Goal: Task Accomplishment & Management: Complete application form

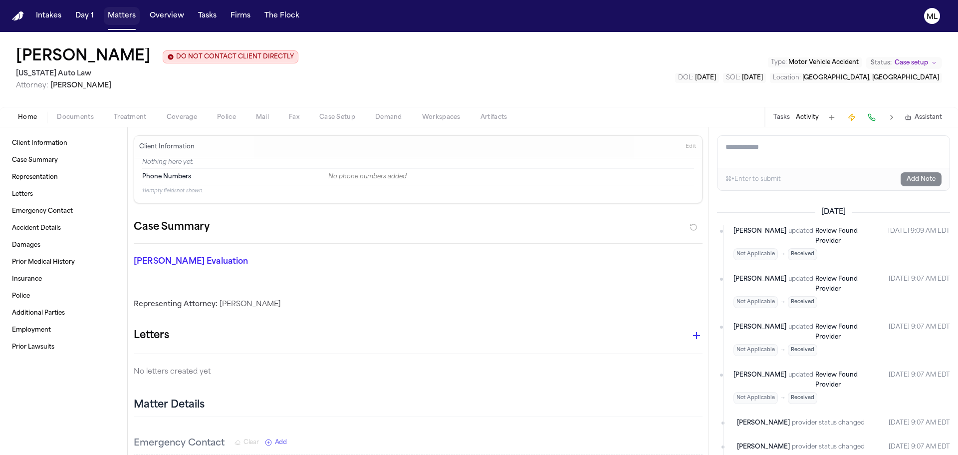
drag, startPoint x: 110, startPoint y: 18, endPoint x: 117, endPoint y: 16, distance: 7.7
click at [110, 18] on button "Matters" at bounding box center [122, 16] width 36 height 18
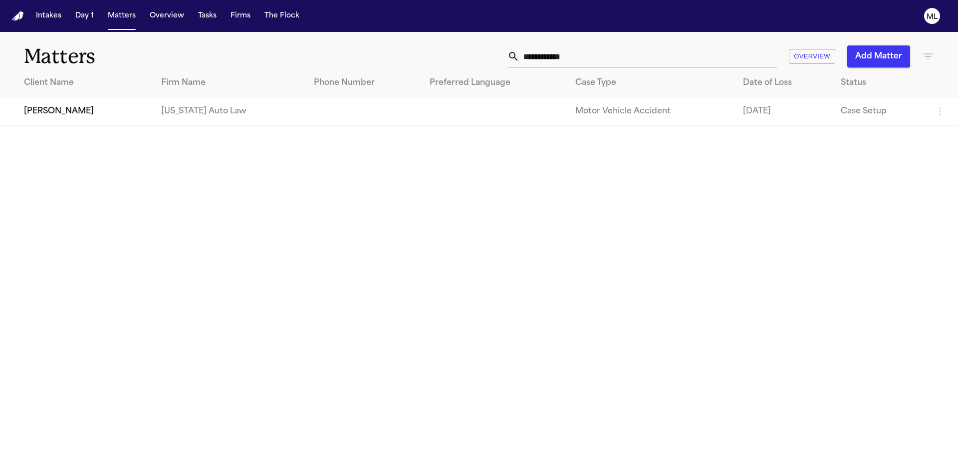
click at [872, 61] on button "Add Matter" at bounding box center [878, 56] width 63 height 22
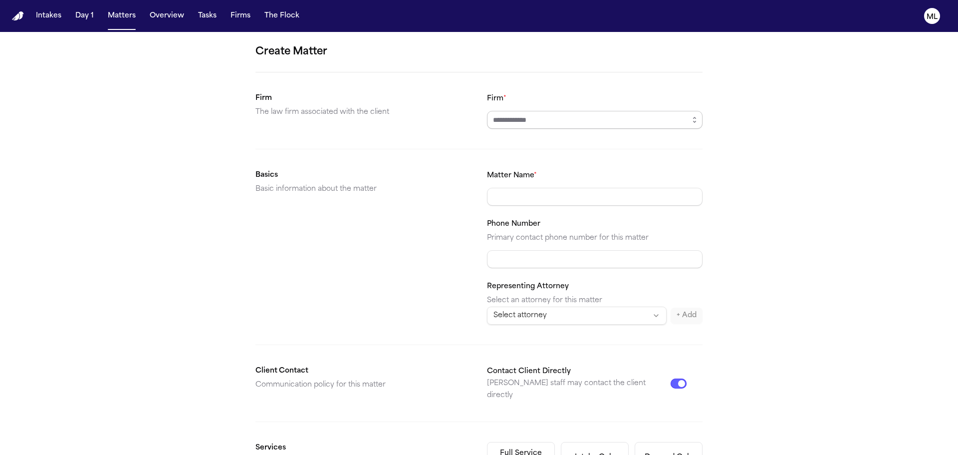
click at [583, 117] on input "Firm *" at bounding box center [595, 120] width 216 height 18
click at [687, 120] on button "button" at bounding box center [695, 120] width 16 height 18
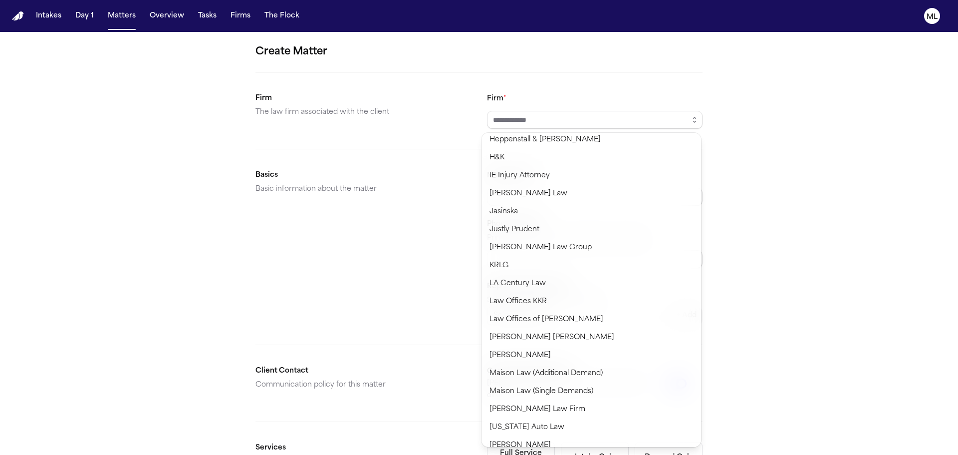
scroll to position [449, 0]
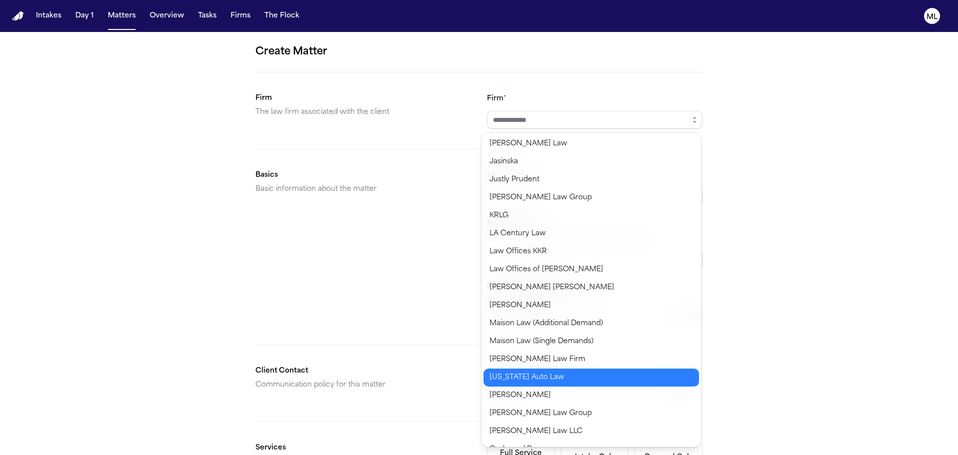
type input "**********"
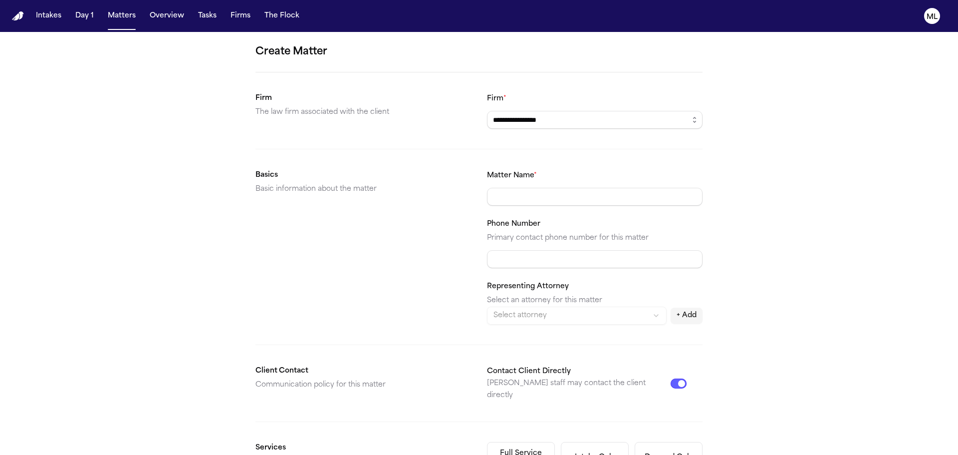
click at [540, 371] on body "**********" at bounding box center [479, 227] width 958 height 455
click at [500, 189] on input "Matter Name *" at bounding box center [595, 197] width 216 height 18
type input "**********"
click at [540, 317] on html "**********" at bounding box center [479, 227] width 958 height 455
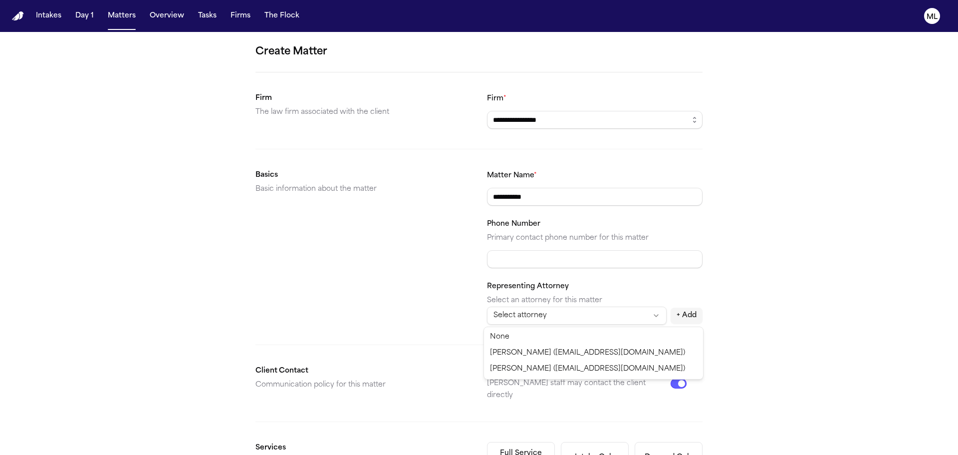
select select "**********"
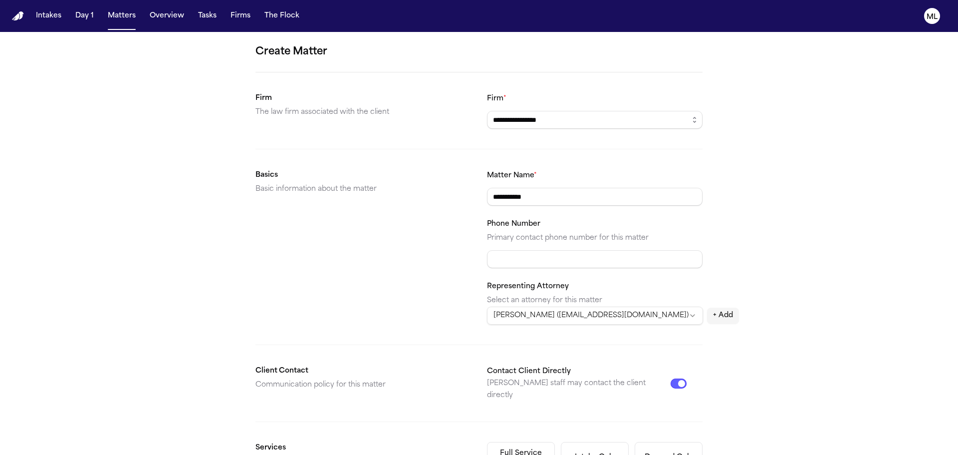
click at [679, 380] on button "Contact Client Directly" at bounding box center [679, 383] width 16 height 10
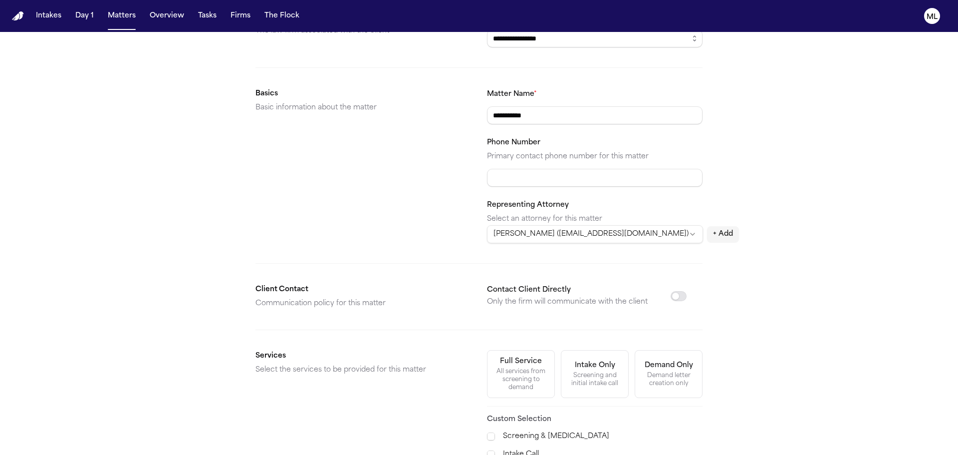
scroll to position [200, 0]
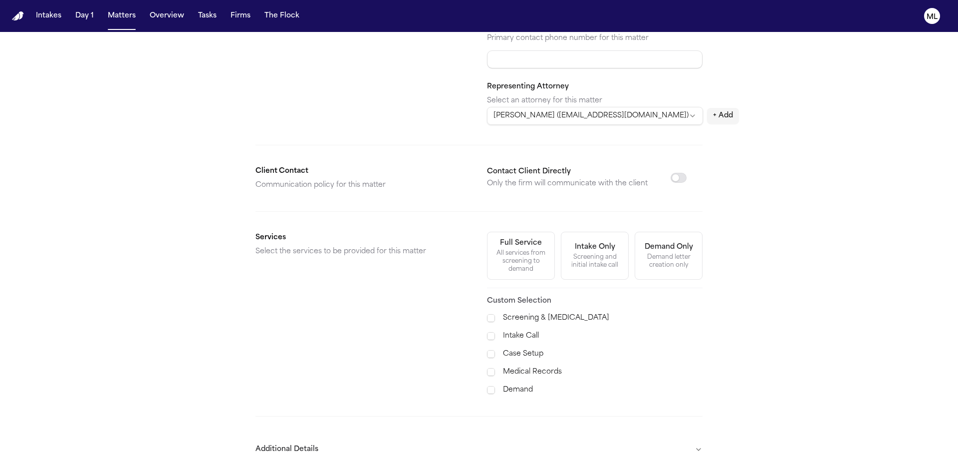
click at [527, 349] on label "Case Setup" at bounding box center [603, 354] width 200 height 12
click at [527, 362] on div "Screening & [MEDICAL_DATA] Intake Call Case Setup Medical Records Demand" at bounding box center [595, 354] width 216 height 84
click at [524, 370] on label "Medical Records" at bounding box center [603, 372] width 200 height 12
click at [518, 387] on label "Demand" at bounding box center [603, 390] width 200 height 12
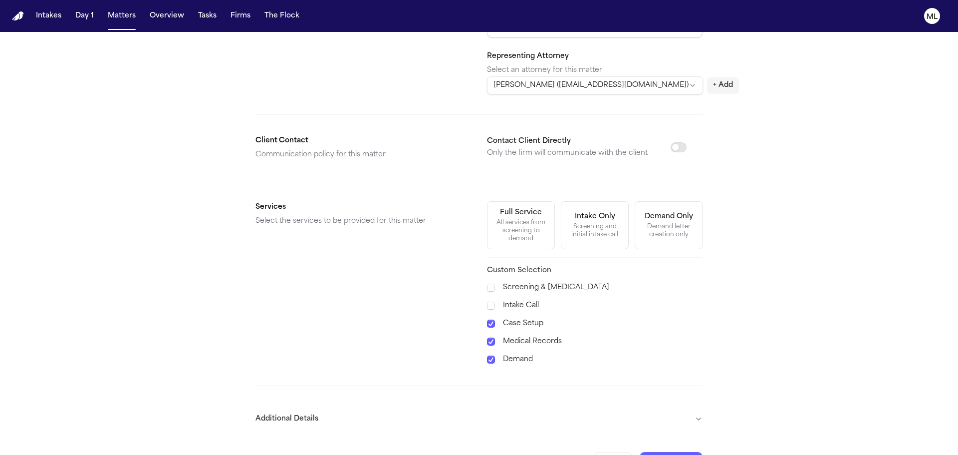
scroll to position [257, 0]
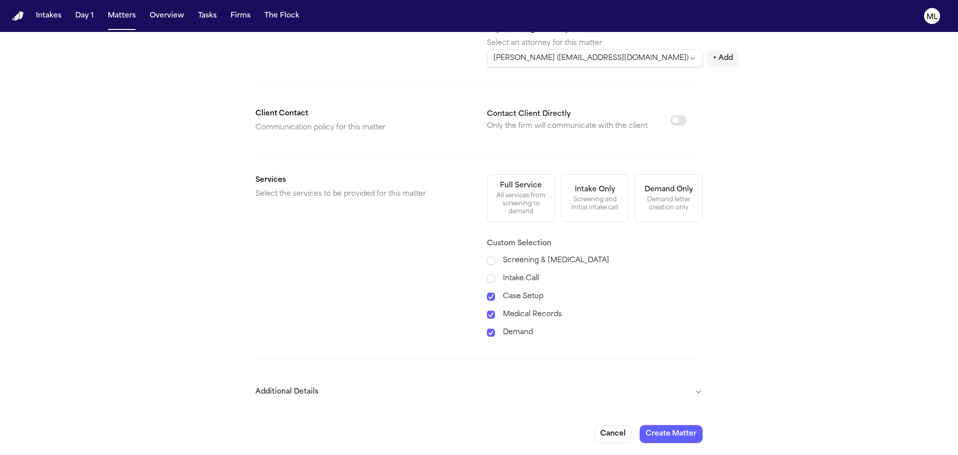
click at [654, 389] on button "Additional Details" at bounding box center [479, 392] width 447 height 26
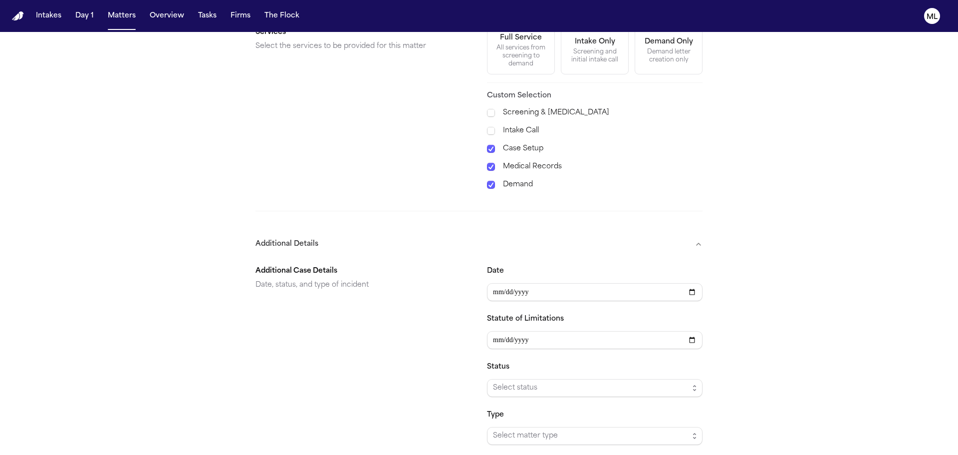
scroll to position [407, 0]
click at [519, 285] on input "Date" at bounding box center [595, 290] width 216 height 18
type input "**********"
click at [507, 388] on span "Select status" at bounding box center [591, 386] width 196 height 12
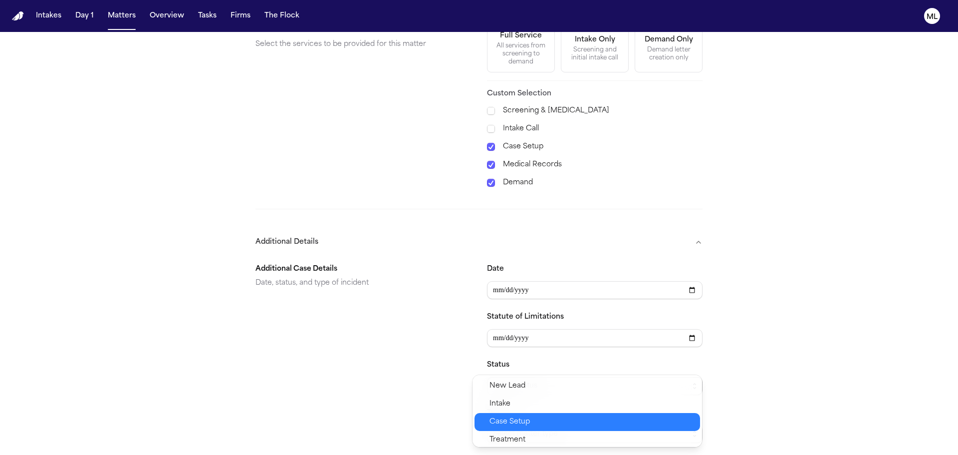
click at [508, 420] on span "Case Setup" at bounding box center [510, 422] width 40 height 12
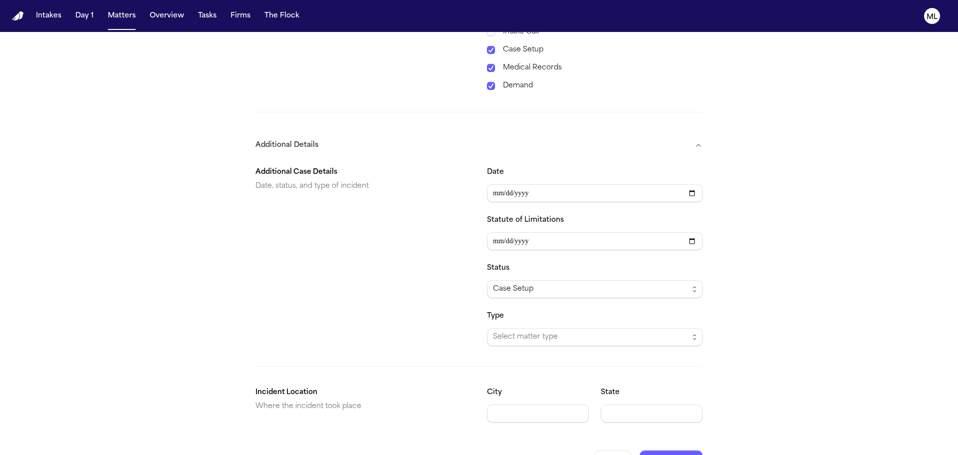
scroll to position [507, 0]
click at [526, 322] on div "Type Select matter type" at bounding box center [595, 325] width 216 height 36
click at [526, 331] on span "Select matter type" at bounding box center [591, 334] width 196 height 12
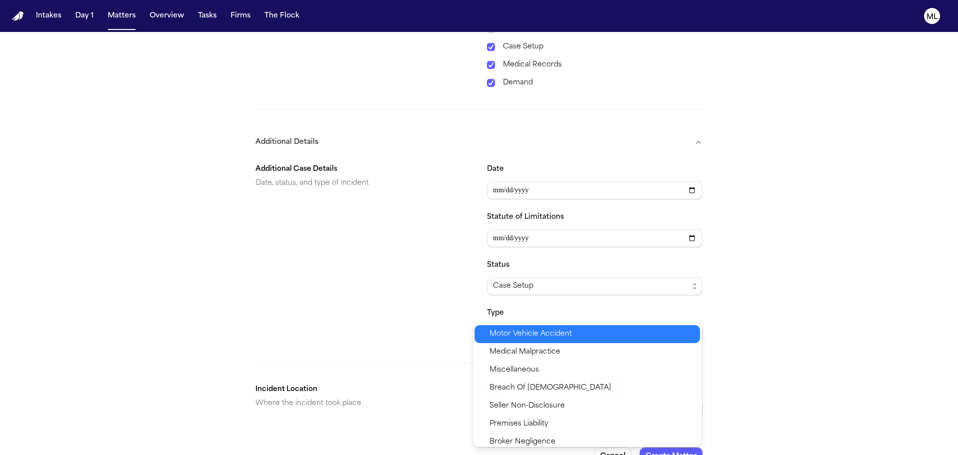
click at [520, 336] on span "Motor Vehicle Accident" at bounding box center [531, 334] width 82 height 12
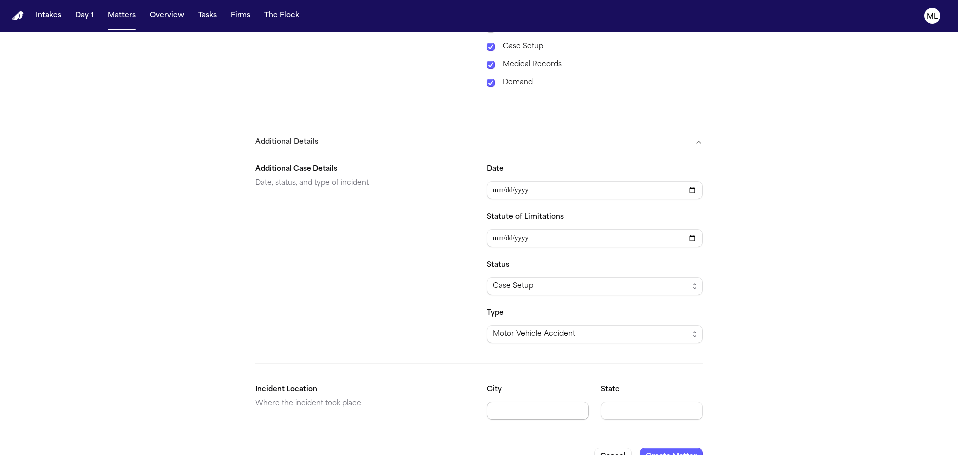
drag, startPoint x: 519, startPoint y: 405, endPoint x: 501, endPoint y: 398, distance: 19.5
click at [519, 405] on input "City" at bounding box center [538, 410] width 102 height 18
type input "**********"
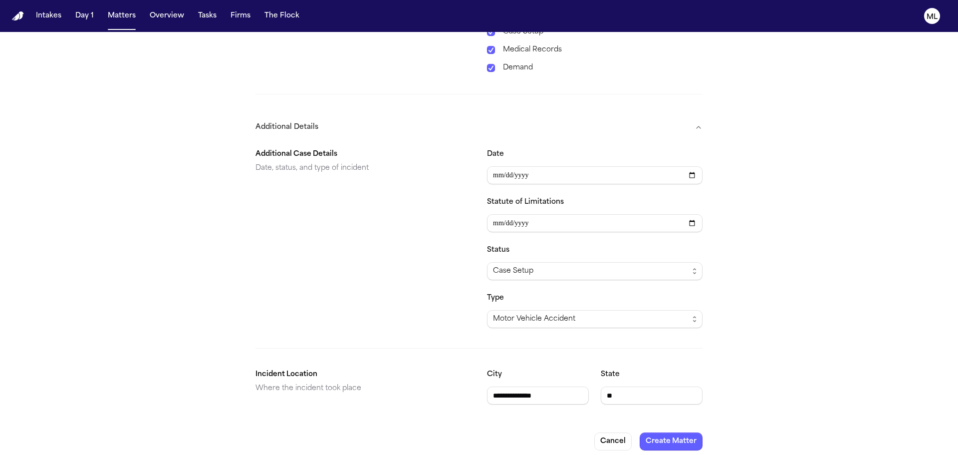
scroll to position [529, 0]
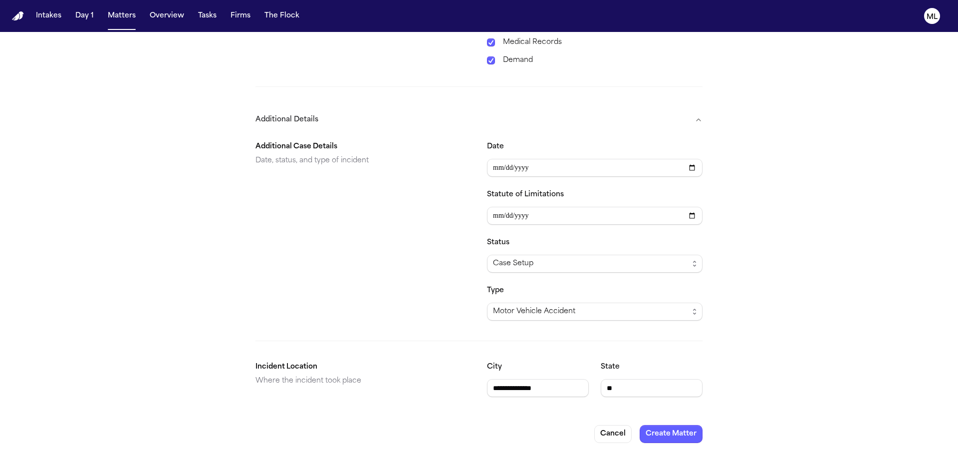
type input "**"
click at [666, 427] on button "Create Matter" at bounding box center [671, 434] width 63 height 18
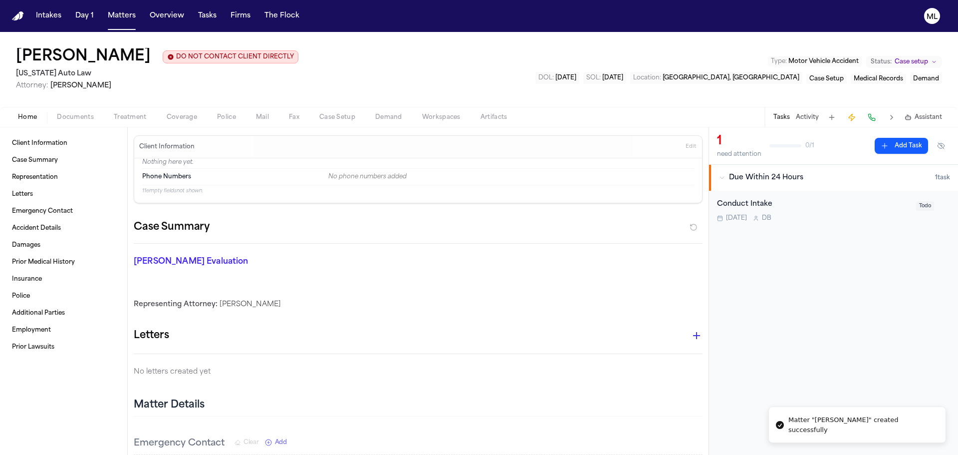
click at [94, 115] on button "Documents" at bounding box center [75, 117] width 57 height 12
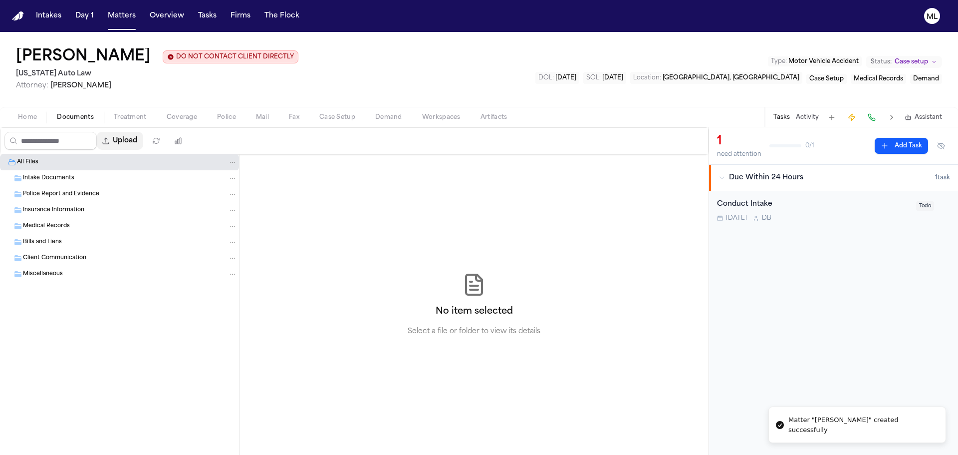
click at [140, 139] on button "Upload" at bounding box center [120, 141] width 46 height 18
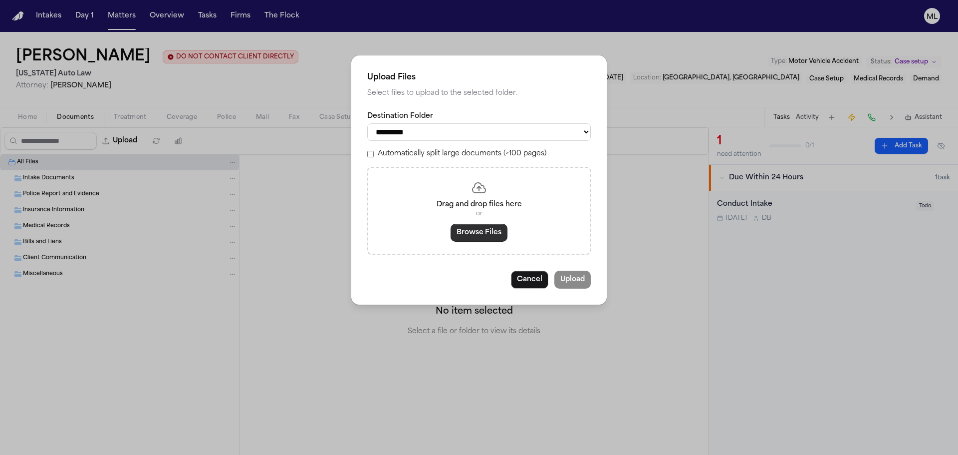
click at [496, 235] on button "Browse Files" at bounding box center [479, 233] width 57 height 18
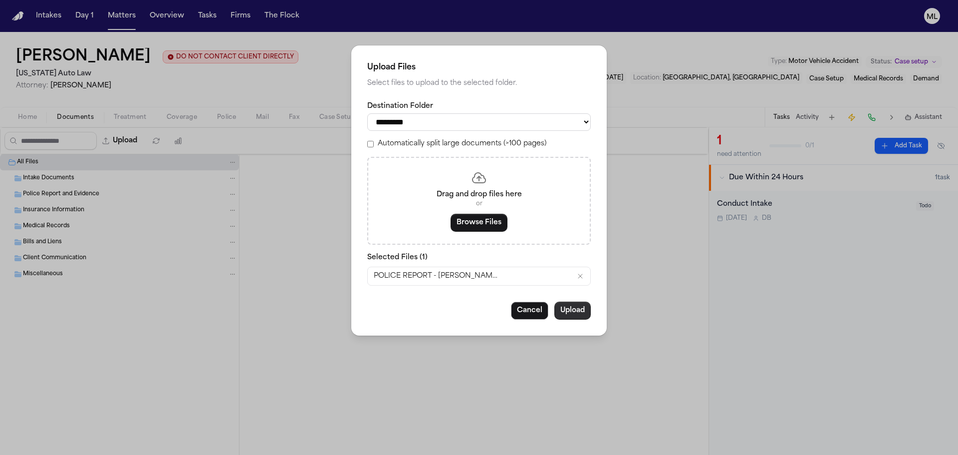
click at [571, 309] on button "Upload" at bounding box center [572, 310] width 36 height 18
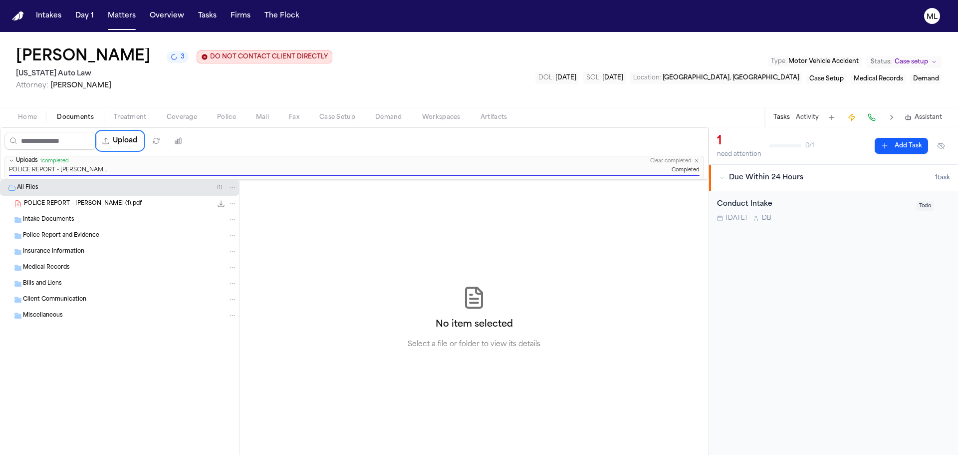
click at [909, 214] on div "[DATE] D B" at bounding box center [813, 218] width 193 height 8
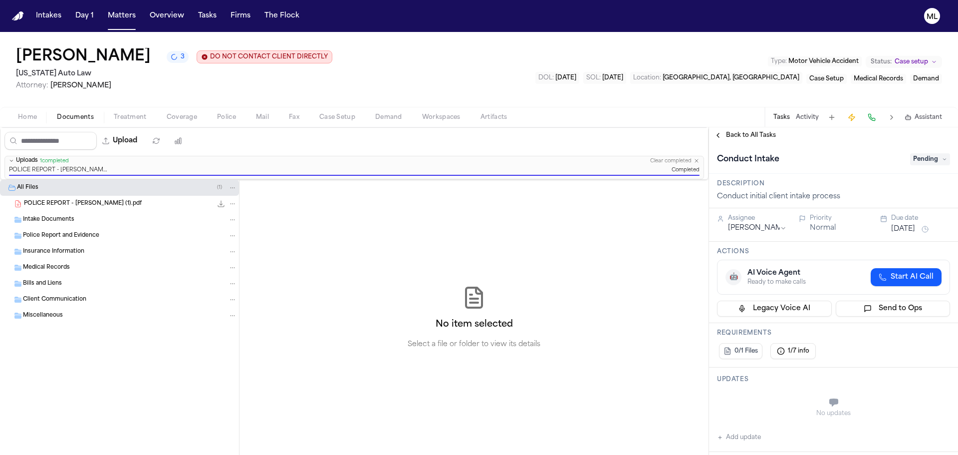
click at [923, 163] on span "Pending" at bounding box center [930, 159] width 40 height 12
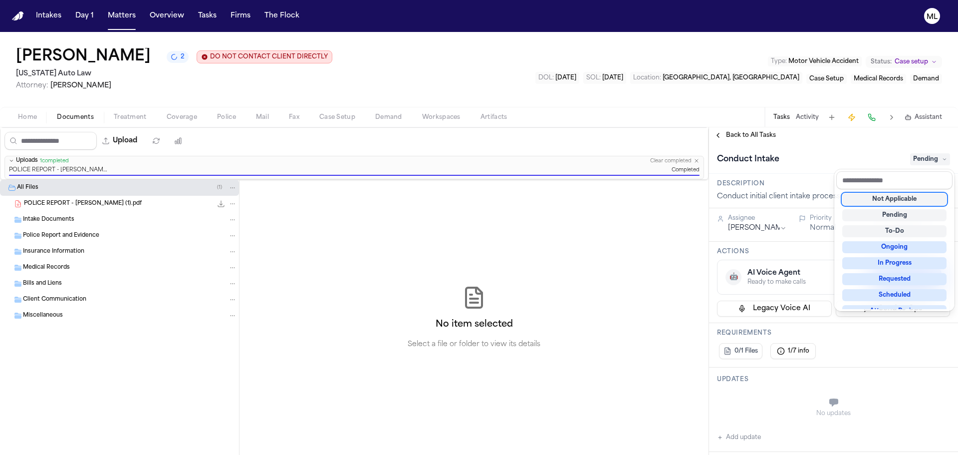
click at [904, 197] on div "Not Applicable" at bounding box center [894, 199] width 104 height 12
click at [764, 139] on div "**********" at bounding box center [833, 290] width 249 height 327
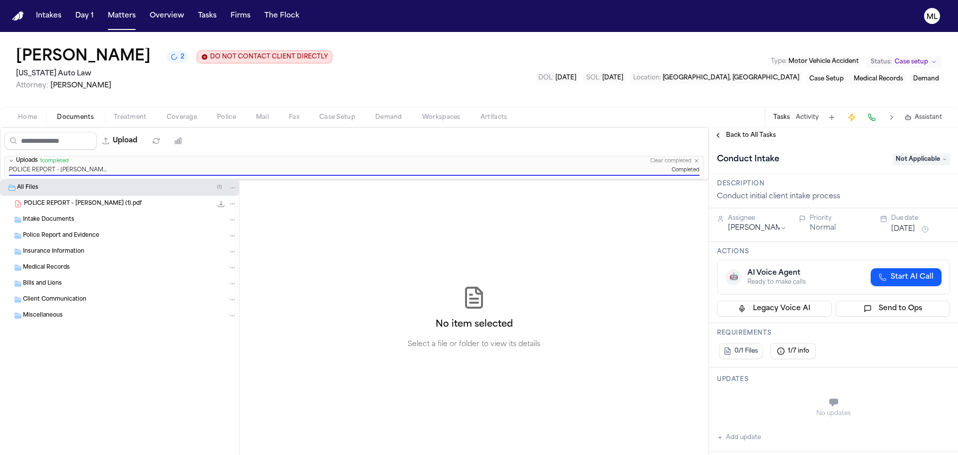
click at [761, 134] on span "Back to All Tasks" at bounding box center [751, 135] width 50 height 8
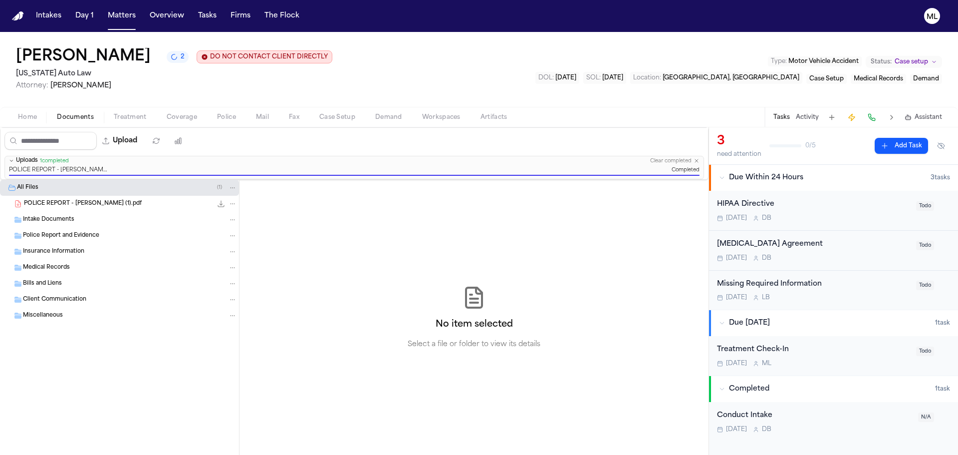
click at [868, 211] on div "HIPAA Directive [DATE] D B" at bounding box center [813, 210] width 193 height 23
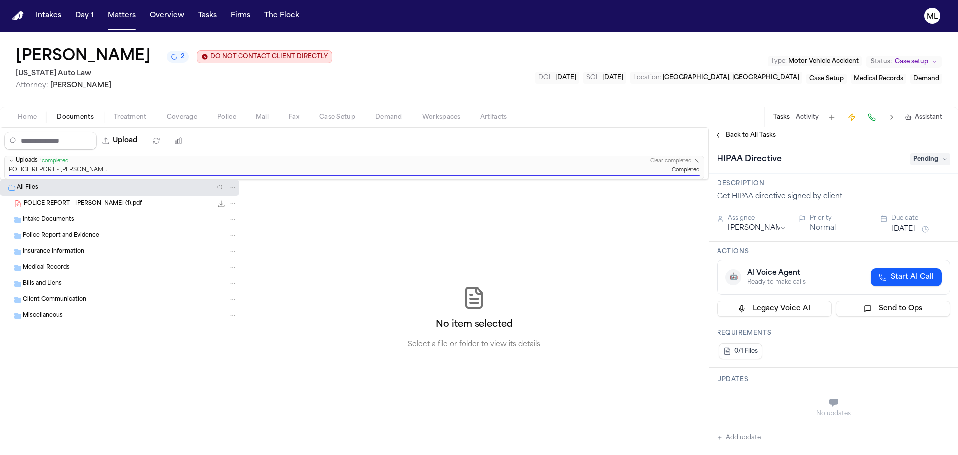
click at [919, 159] on span "Pending" at bounding box center [930, 159] width 40 height 12
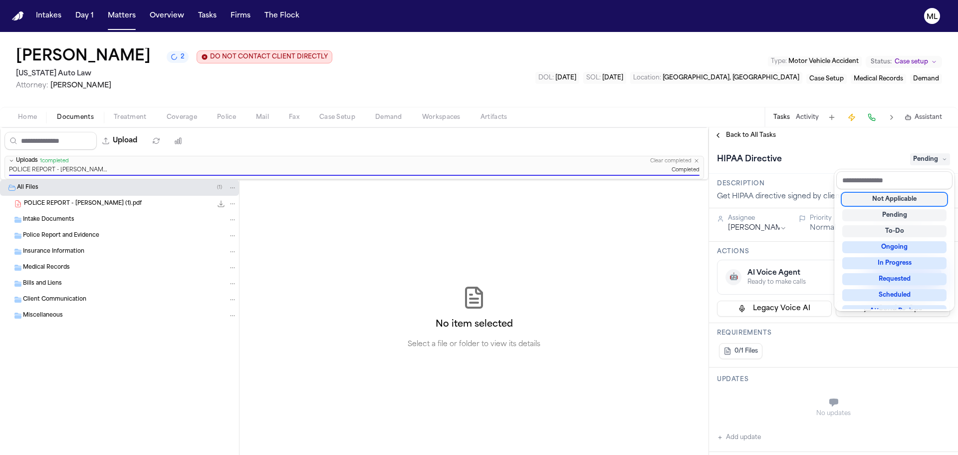
click at [873, 200] on div "Not Applicable" at bounding box center [894, 199] width 104 height 12
click at [755, 136] on div "**********" at bounding box center [833, 290] width 249 height 327
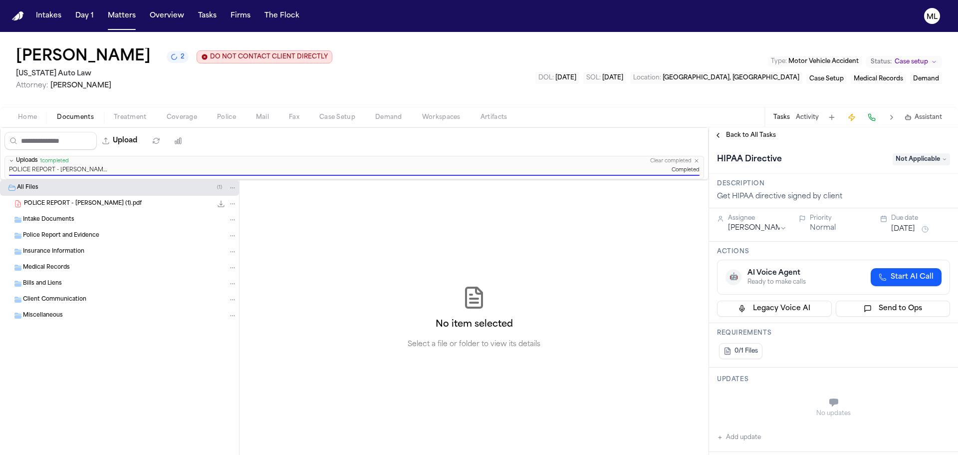
click at [755, 136] on span "Back to All Tasks" at bounding box center [751, 135] width 50 height 8
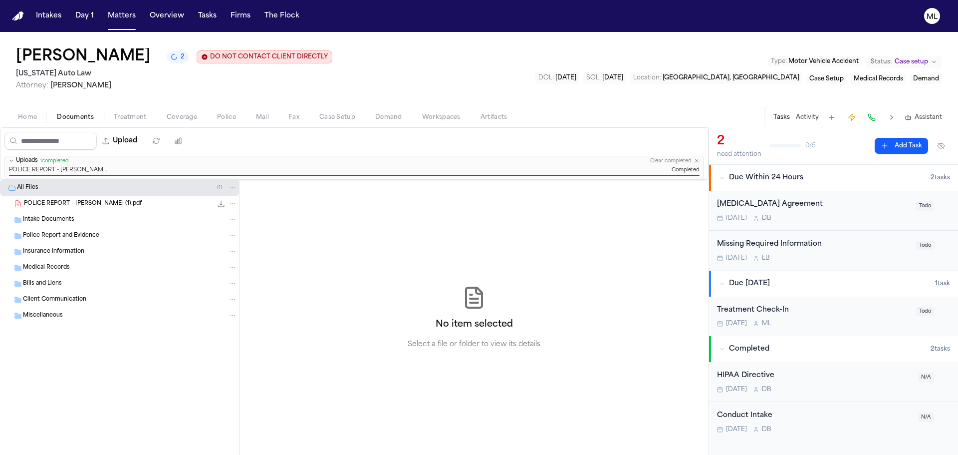
click at [857, 224] on div "[MEDICAL_DATA] Agreement [DATE] D B Todo" at bounding box center [833, 211] width 249 height 40
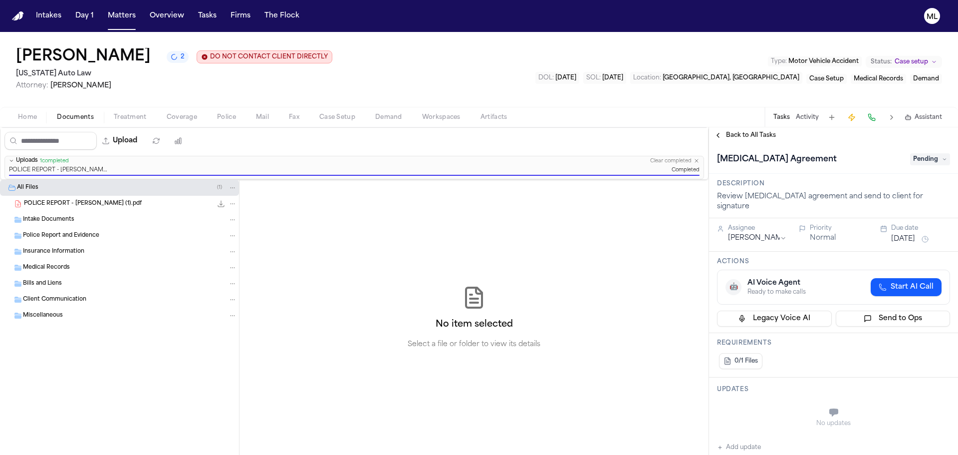
click at [920, 161] on span "Pending" at bounding box center [930, 159] width 40 height 12
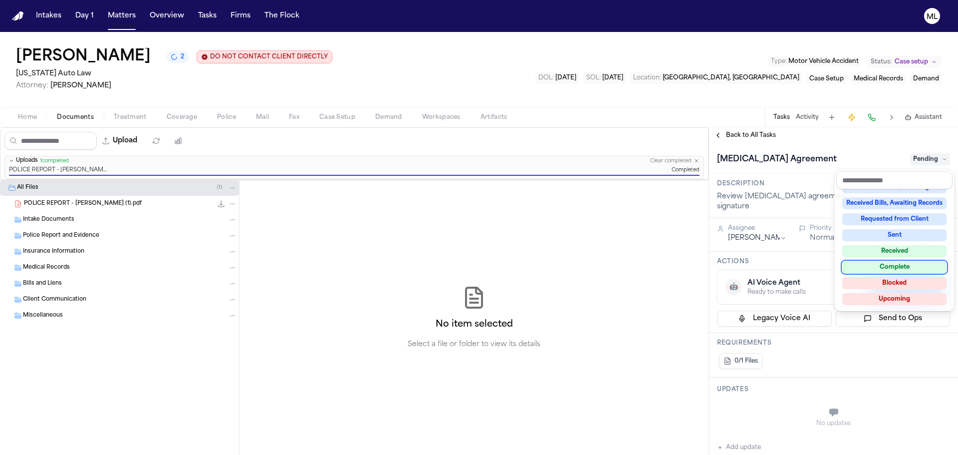
click at [881, 264] on div "Complete" at bounding box center [894, 267] width 104 height 12
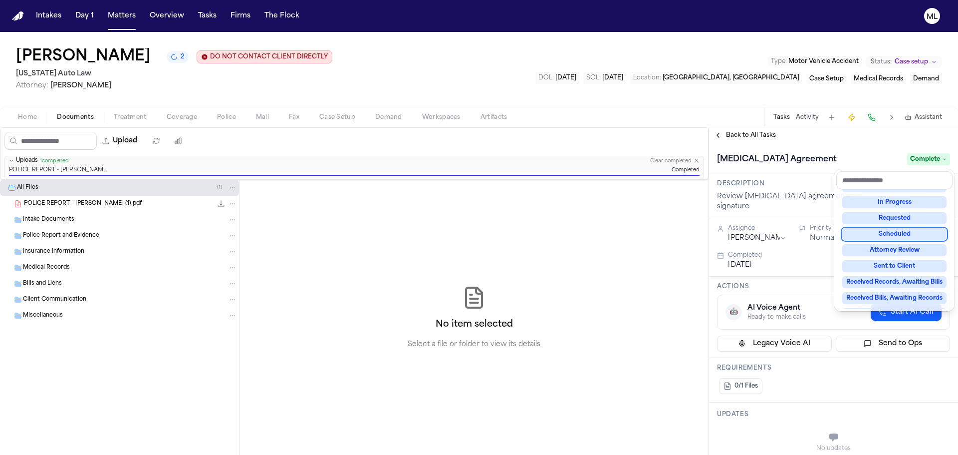
click at [737, 133] on div "**********" at bounding box center [833, 290] width 249 height 327
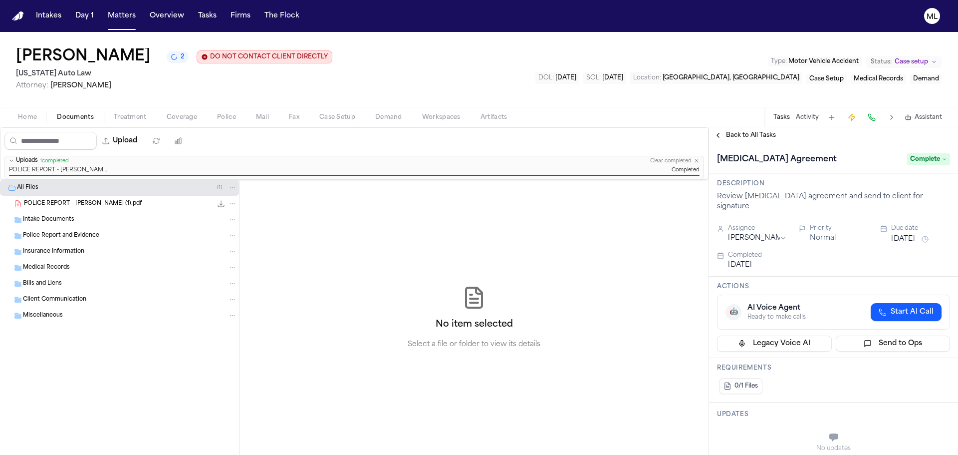
click at [737, 133] on span "Back to All Tasks" at bounding box center [751, 135] width 50 height 8
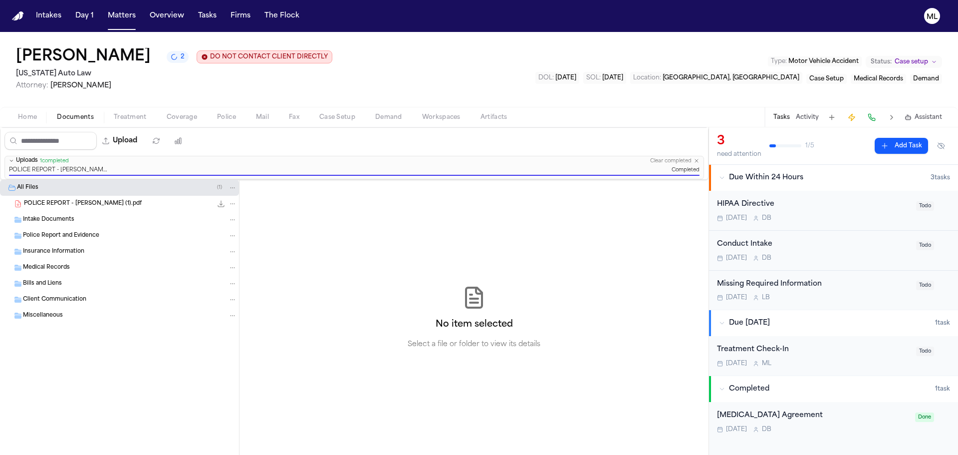
click at [846, 214] on div "[DATE] D B" at bounding box center [813, 218] width 193 height 8
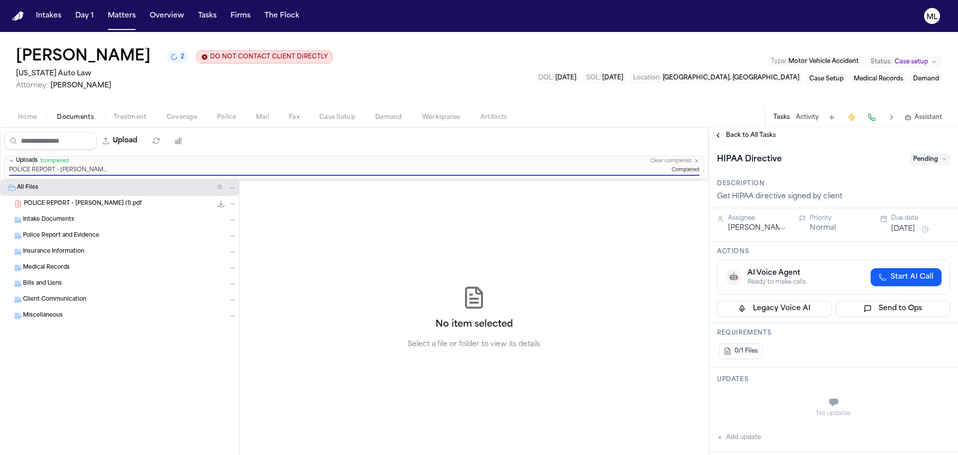
click at [923, 159] on span "Pending" at bounding box center [930, 159] width 40 height 12
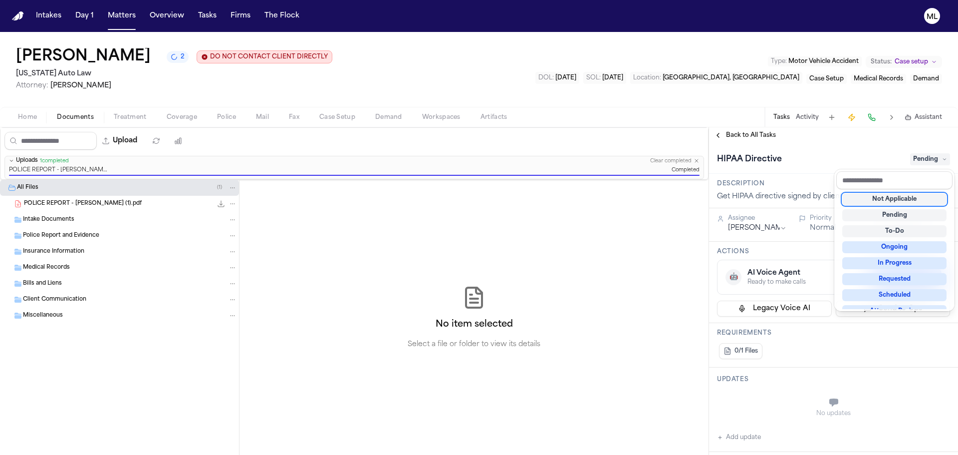
click at [888, 196] on div "Not Applicable" at bounding box center [894, 199] width 104 height 12
click at [736, 132] on div "**********" at bounding box center [833, 290] width 249 height 327
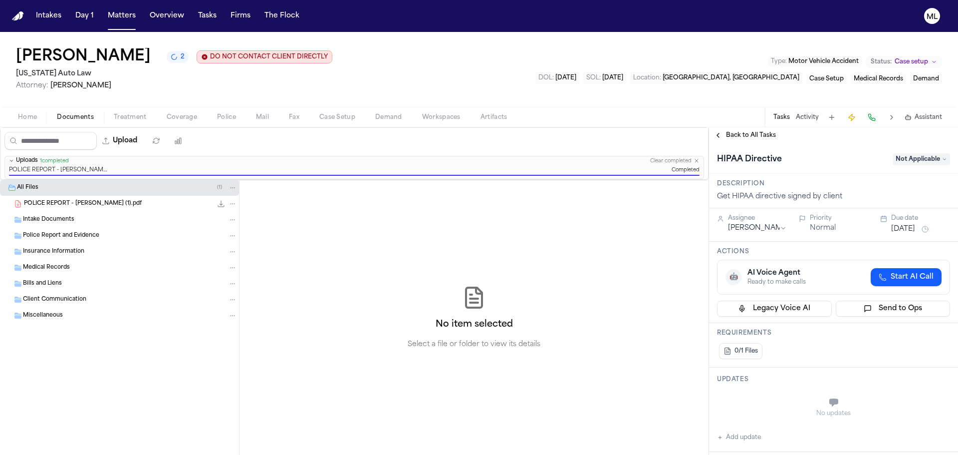
click at [736, 132] on span "Back to All Tasks" at bounding box center [751, 135] width 50 height 8
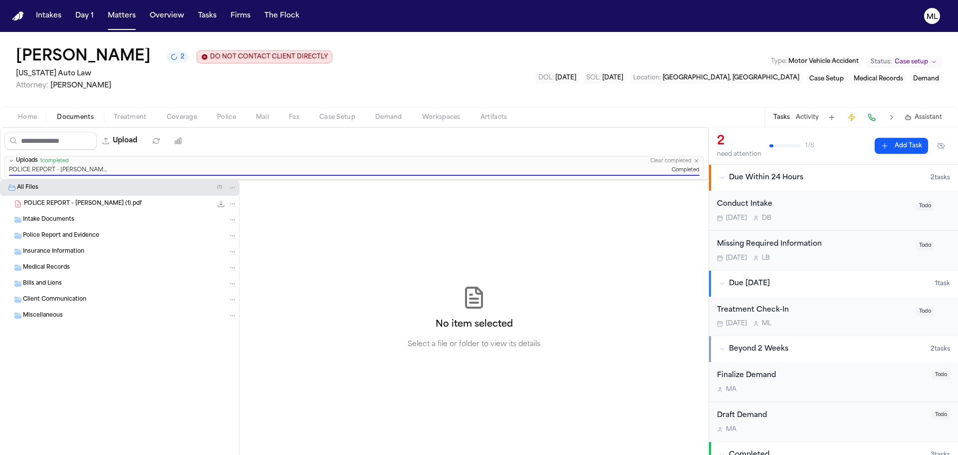
click at [842, 211] on div "Conduct Intake [DATE] D B" at bounding box center [813, 210] width 193 height 23
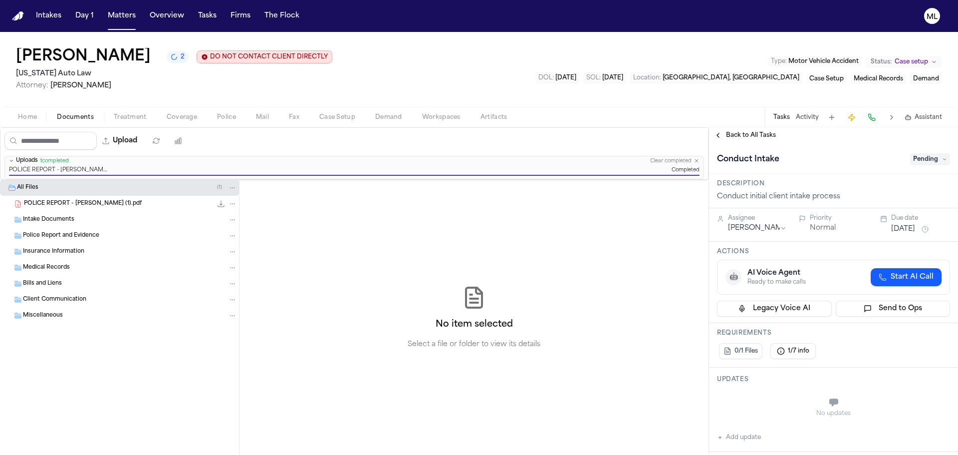
click at [920, 160] on span "Pending" at bounding box center [930, 159] width 40 height 12
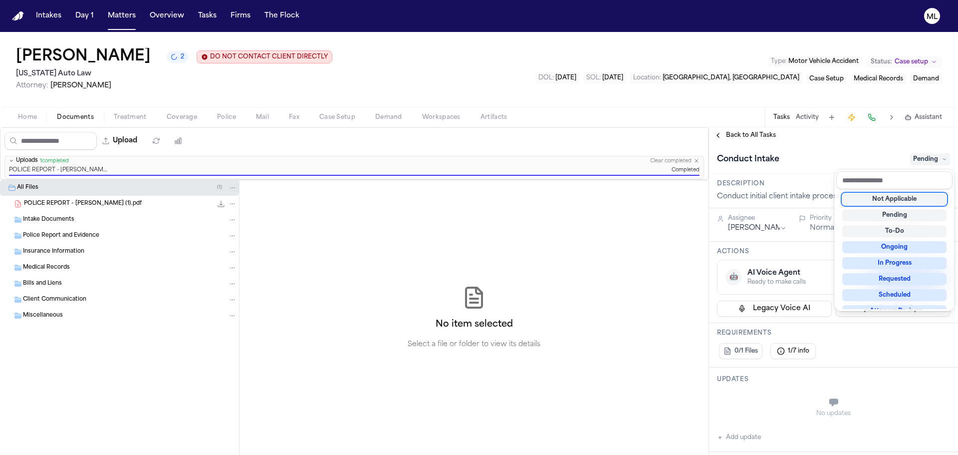
click at [902, 197] on div "Not Applicable" at bounding box center [894, 199] width 104 height 12
click at [765, 135] on div "**********" at bounding box center [833, 290] width 249 height 327
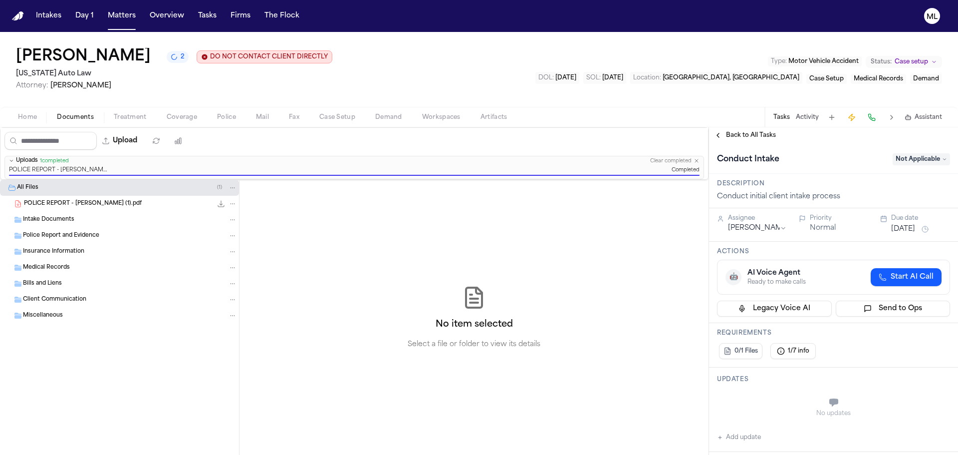
click at [765, 135] on span "Back to All Tasks" at bounding box center [751, 135] width 50 height 8
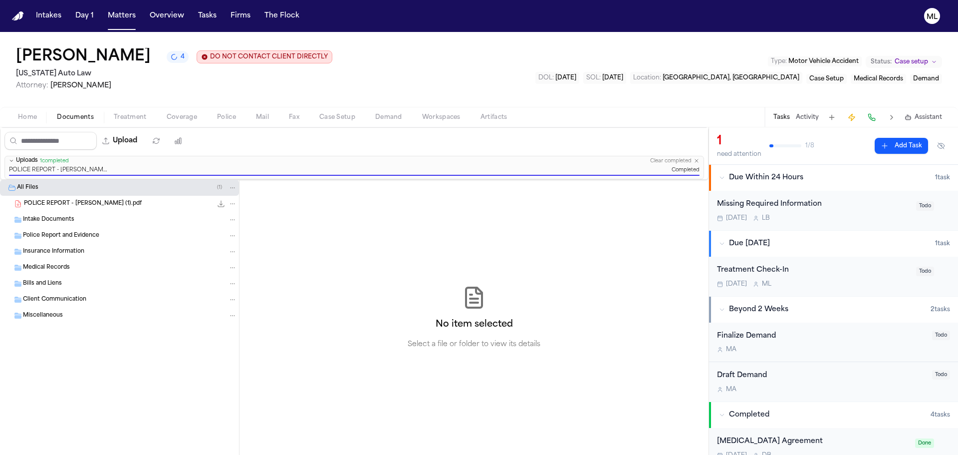
click at [864, 221] on div "[DATE] L B" at bounding box center [813, 218] width 193 height 8
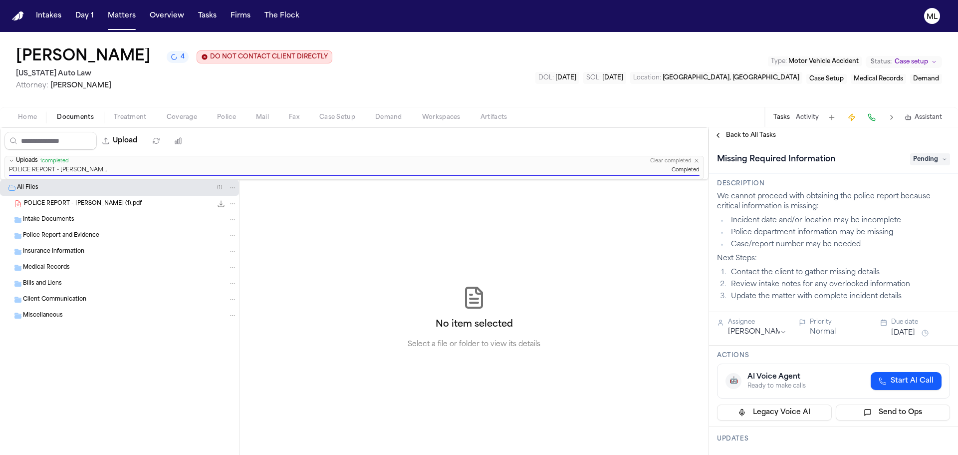
click at [921, 150] on div "Missing Required Information Pending" at bounding box center [833, 158] width 249 height 30
click at [920, 164] on span "Pending" at bounding box center [930, 159] width 40 height 12
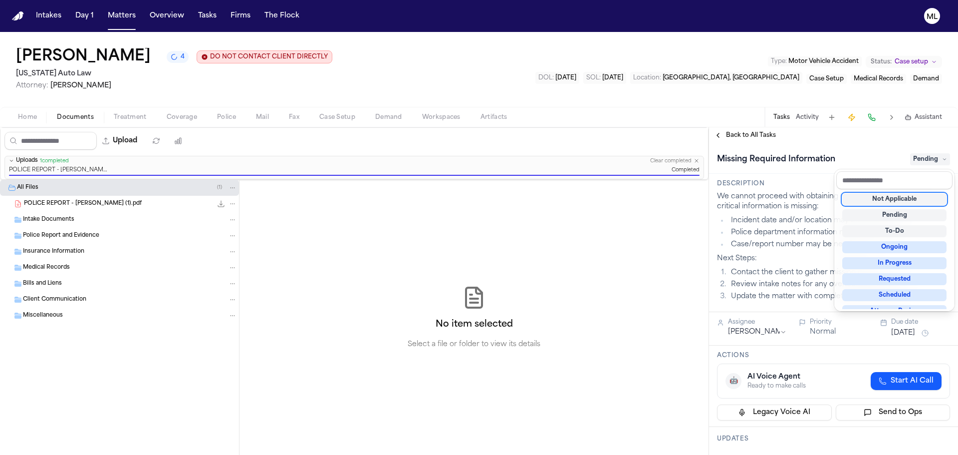
click at [892, 201] on div "Not Applicable" at bounding box center [894, 199] width 104 height 12
click at [734, 132] on div "Back to All Tasks Missing Required Information Not Applicable Description We ca…" at bounding box center [833, 290] width 249 height 327
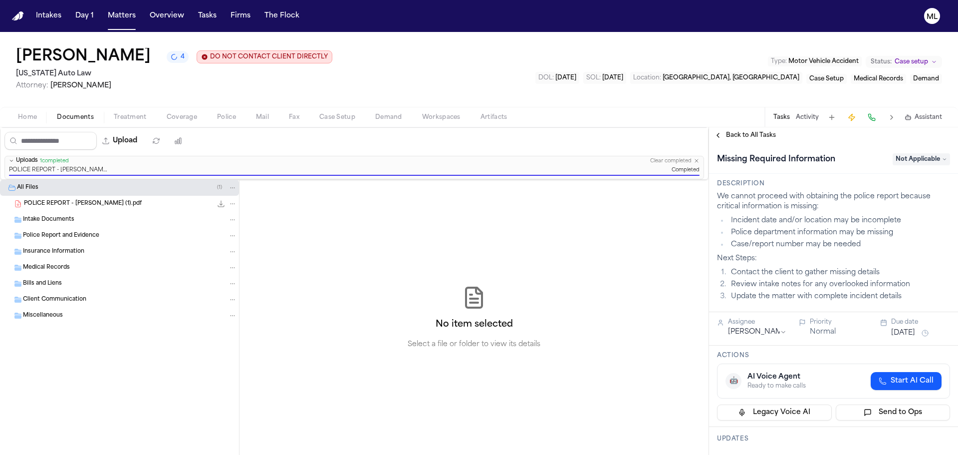
click at [739, 134] on span "Back to All Tasks" at bounding box center [751, 135] width 50 height 8
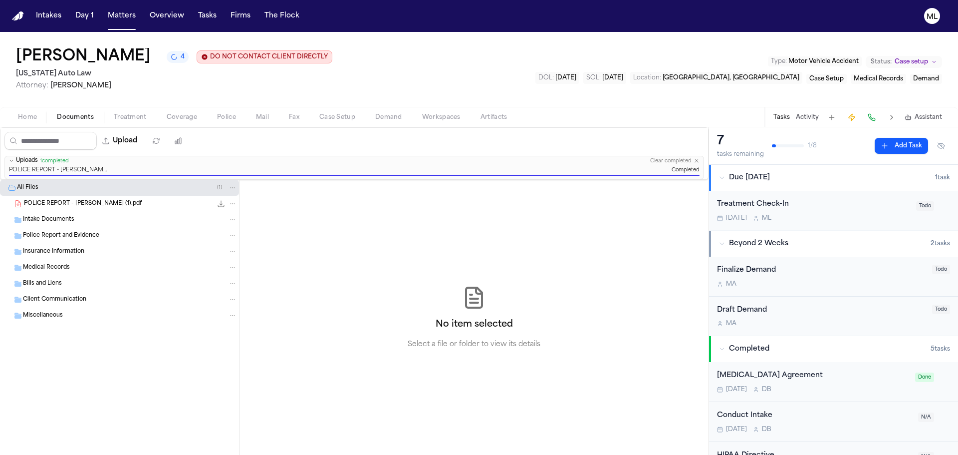
click at [840, 209] on div "Treatment Check-In" at bounding box center [813, 204] width 193 height 11
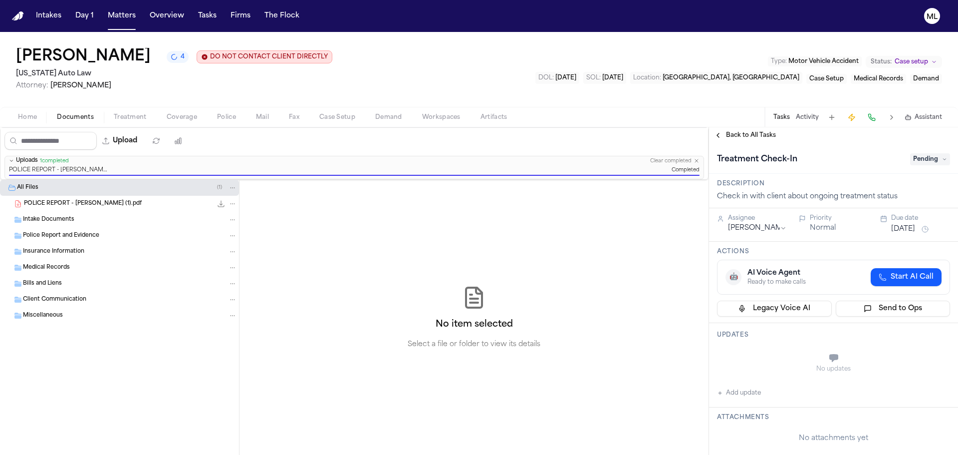
click at [913, 166] on div "Treatment Check-In Pending" at bounding box center [833, 159] width 233 height 16
click at [915, 162] on span "Pending" at bounding box center [930, 159] width 40 height 12
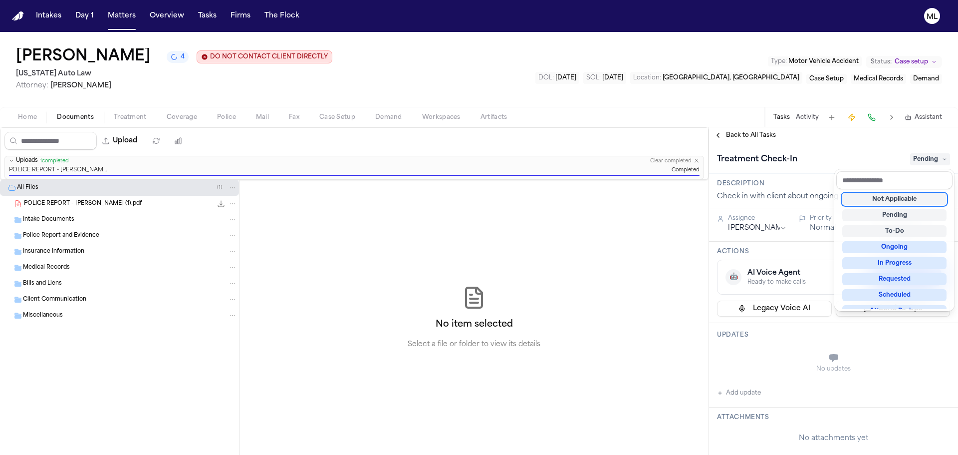
click at [875, 197] on div "Not Applicable" at bounding box center [894, 199] width 104 height 12
click at [746, 131] on div "**********" at bounding box center [833, 290] width 249 height 327
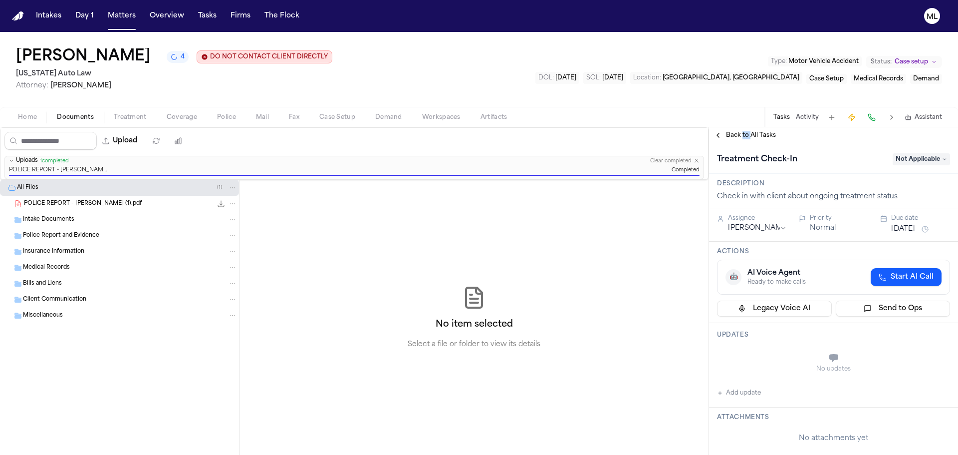
click at [746, 131] on div "Back to All Tasks" at bounding box center [833, 135] width 249 height 16
click at [712, 135] on button "Back to All Tasks" at bounding box center [745, 135] width 72 height 8
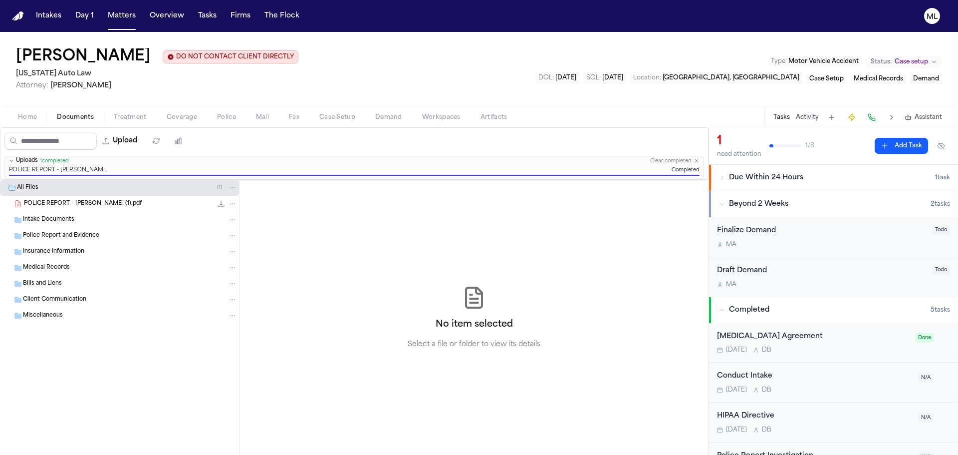
click at [178, 119] on span "Coverage" at bounding box center [182, 117] width 30 height 8
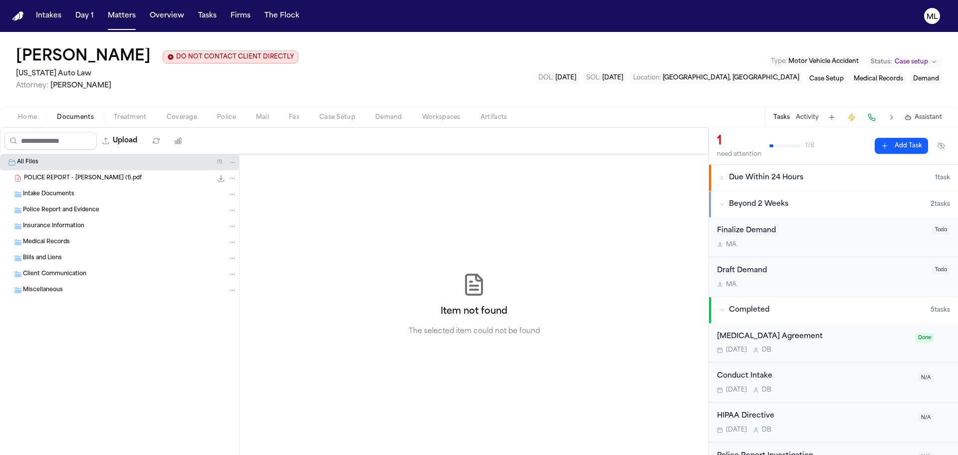
click at [78, 117] on span "Documents" at bounding box center [75, 117] width 37 height 8
click at [115, 179] on span "POLICE REPORT - [PERSON_NAME] (1).pdf" at bounding box center [83, 178] width 118 height 8
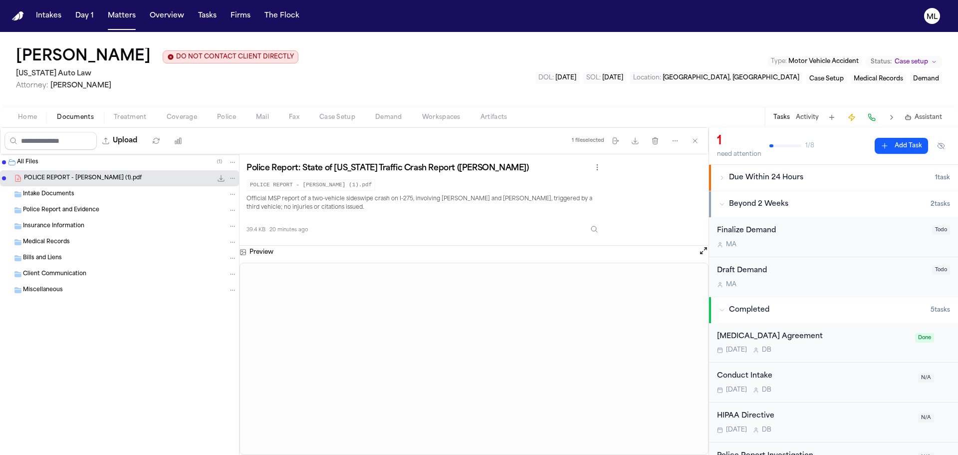
click at [721, 179] on icon "button" at bounding box center [722, 178] width 6 height 6
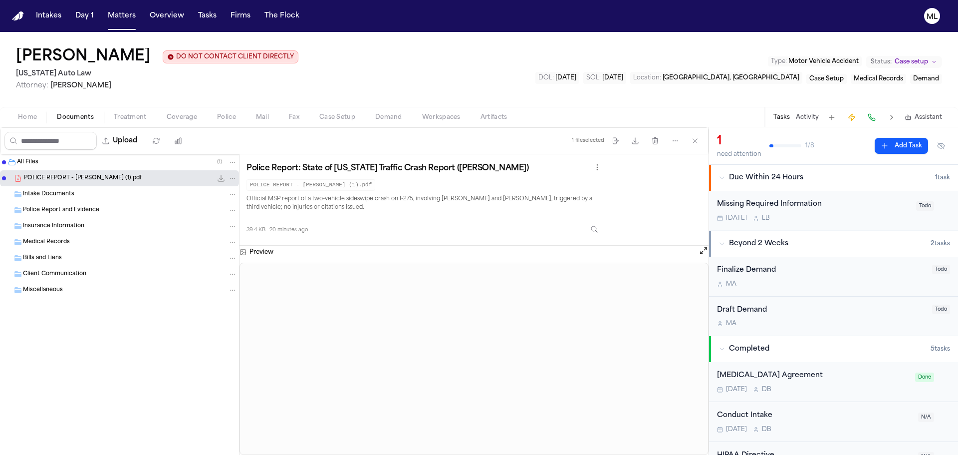
click at [189, 118] on span "Coverage" at bounding box center [182, 117] width 30 height 8
